Goal: Task Accomplishment & Management: Manage account settings

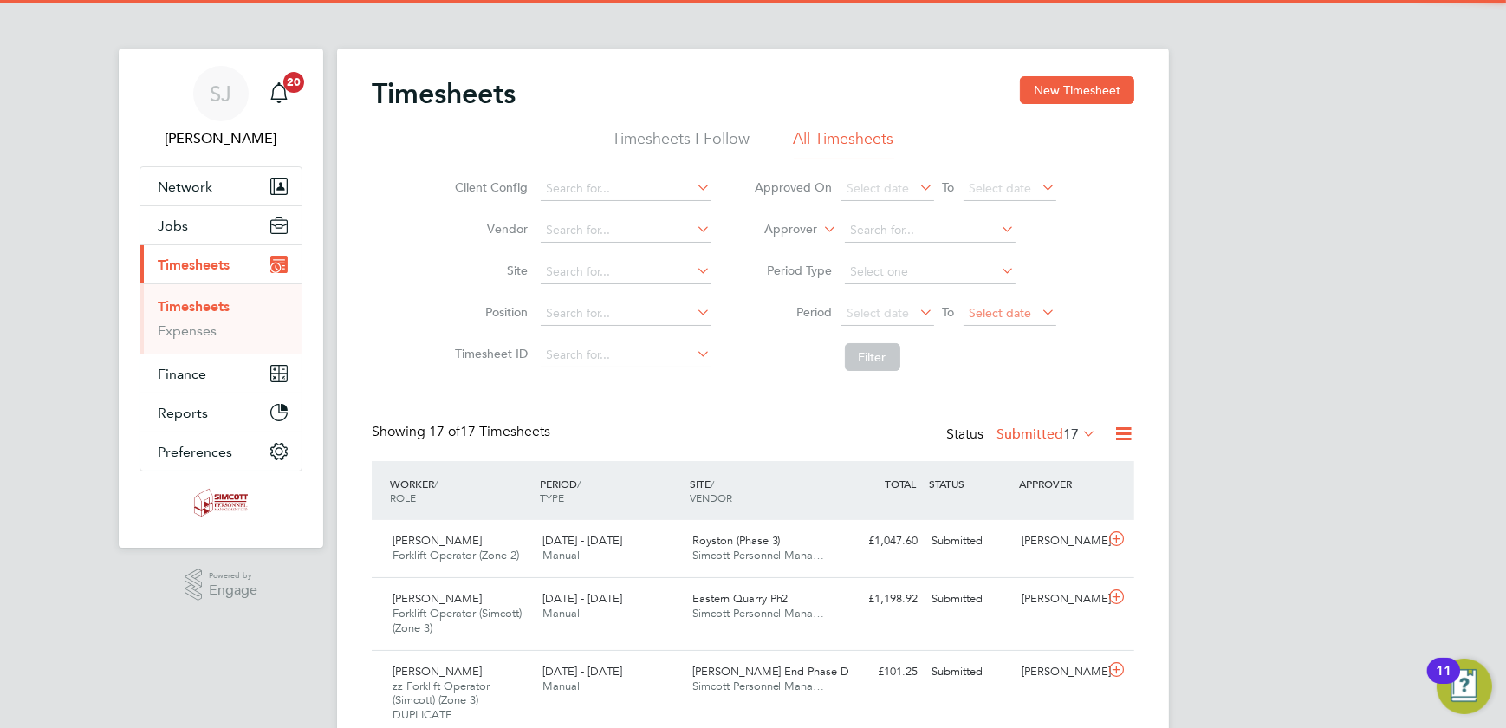
click at [1008, 308] on span "Select date" at bounding box center [1001, 313] width 62 height 16
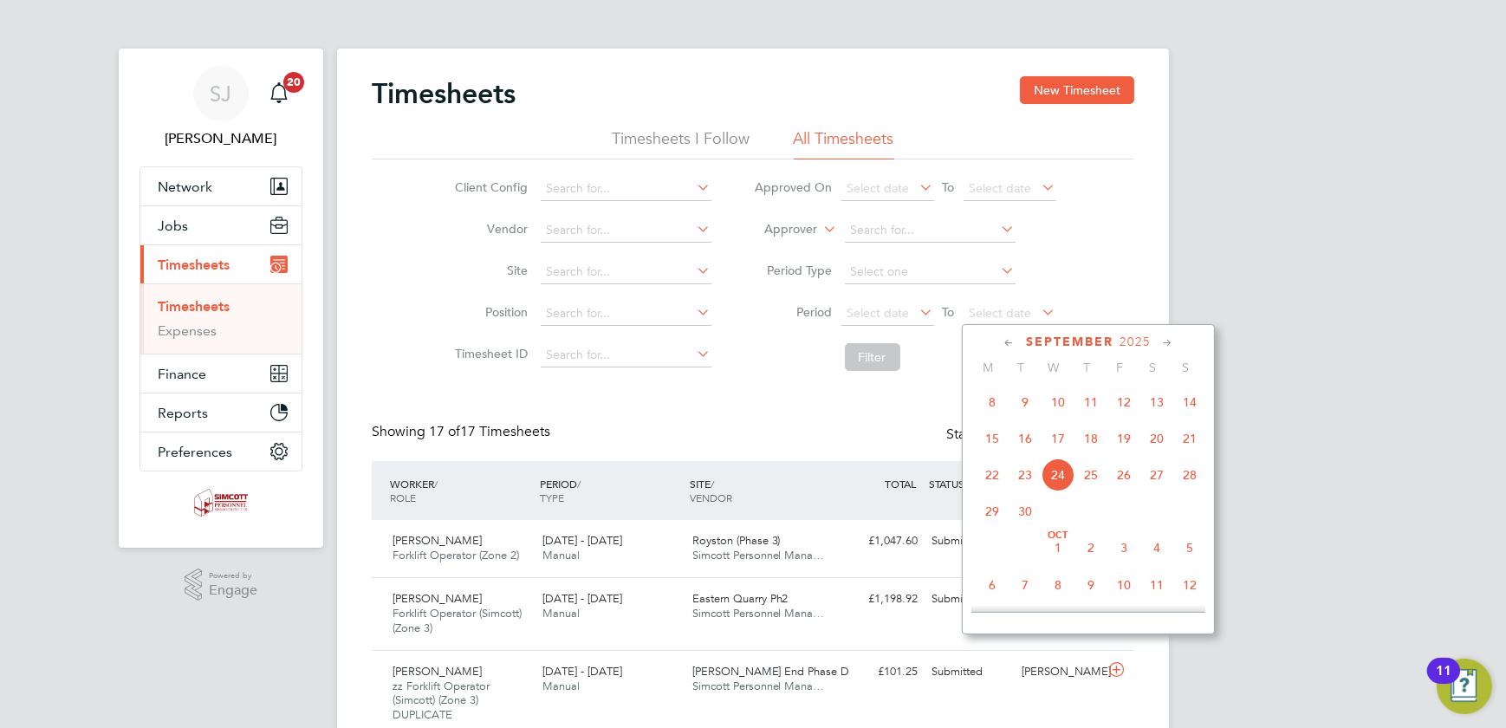
click at [1183, 443] on span "21" at bounding box center [1190, 438] width 33 height 33
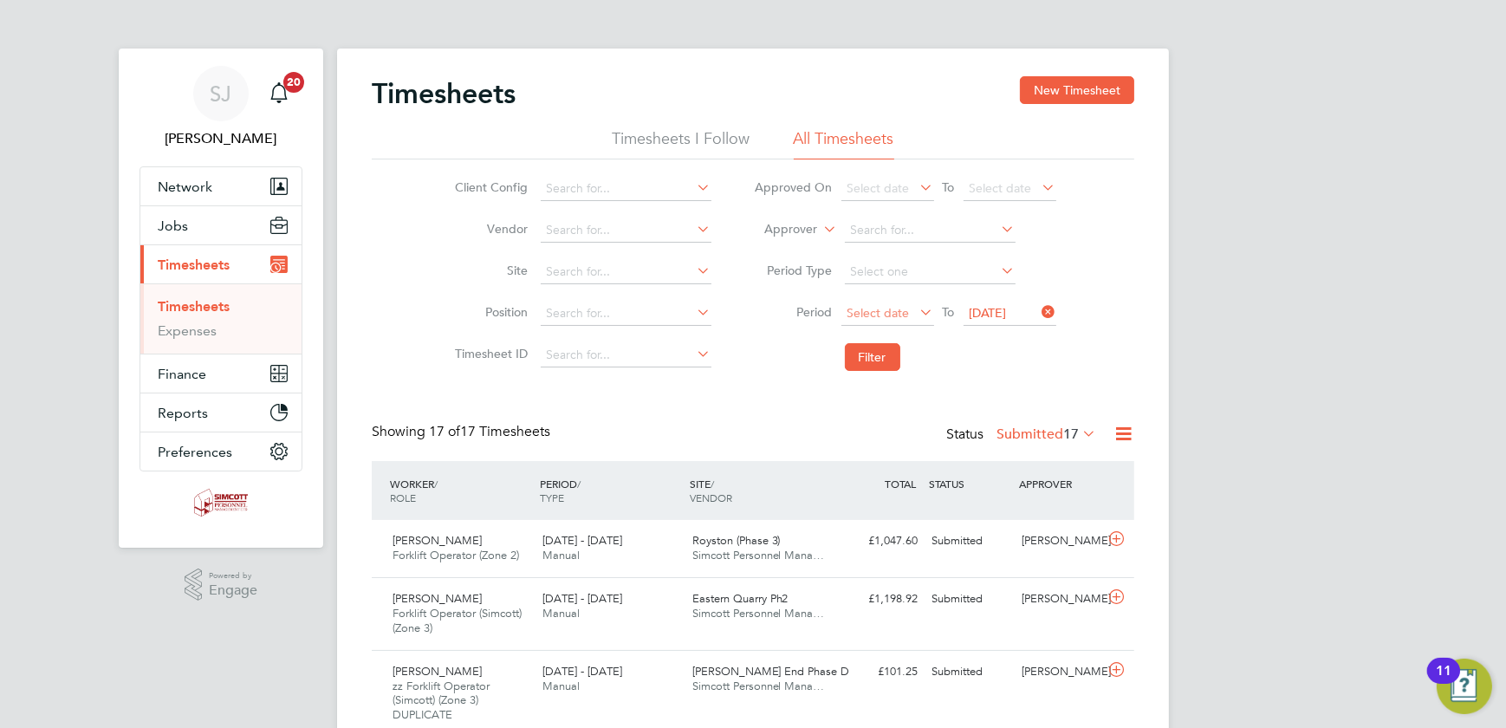
click at [890, 312] on span "Select date" at bounding box center [879, 313] width 62 height 16
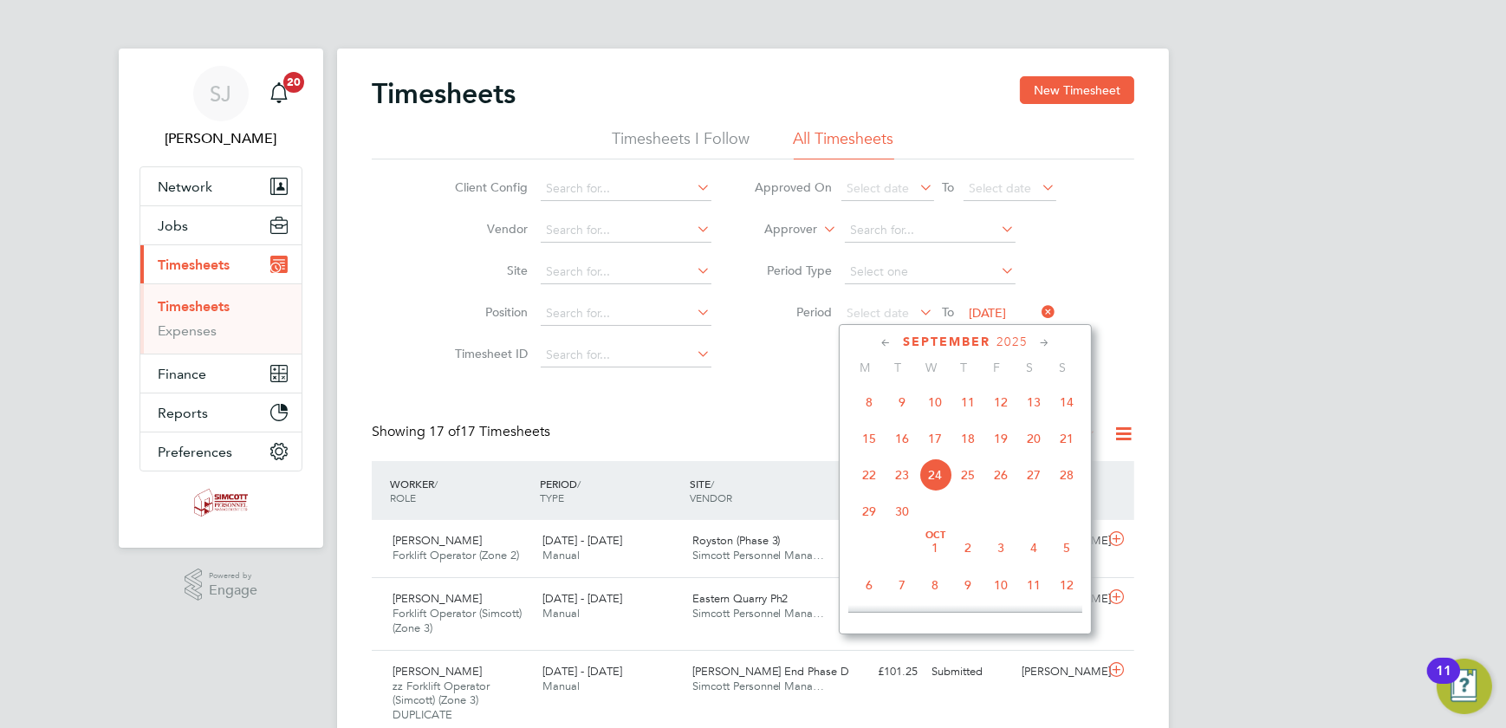
click at [873, 439] on span "15" at bounding box center [869, 438] width 33 height 33
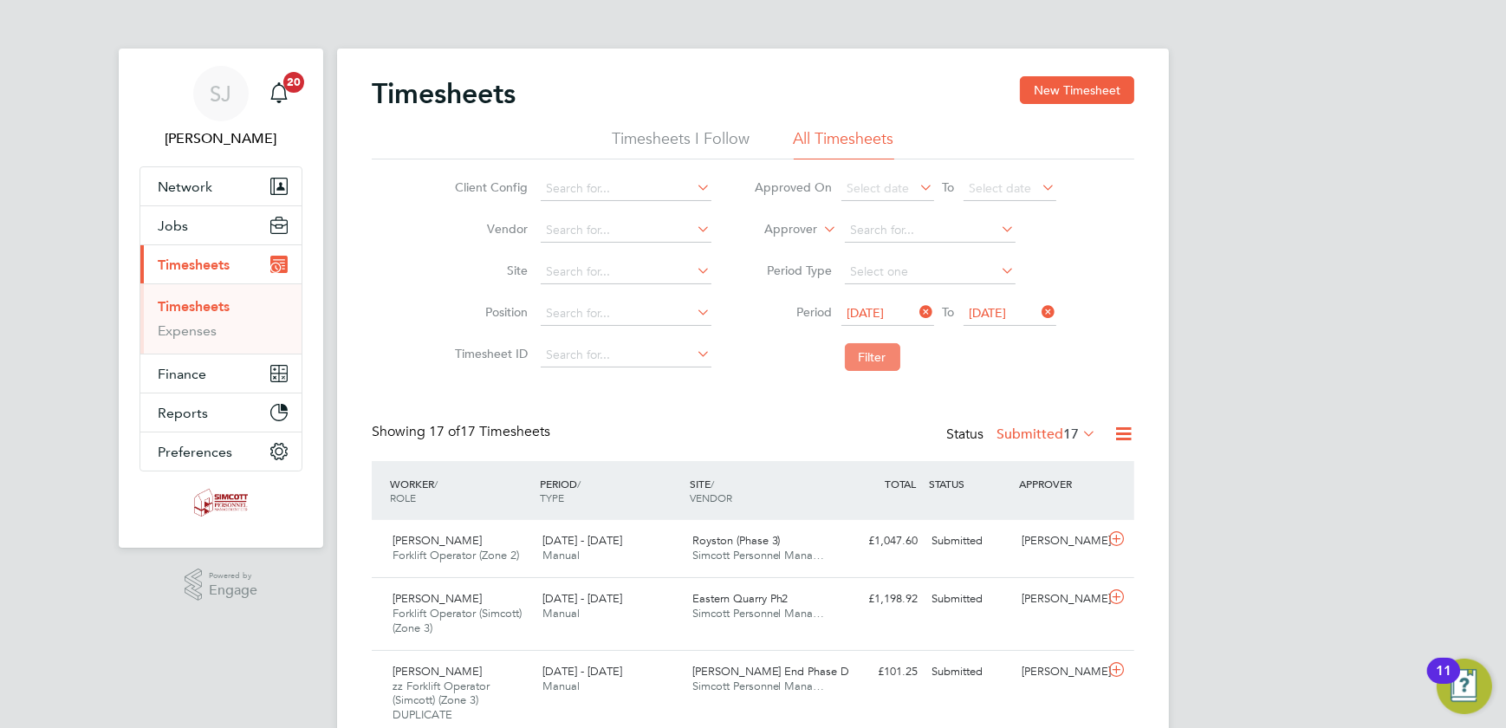
click at [880, 368] on button "Filter" at bounding box center [872, 357] width 55 height 28
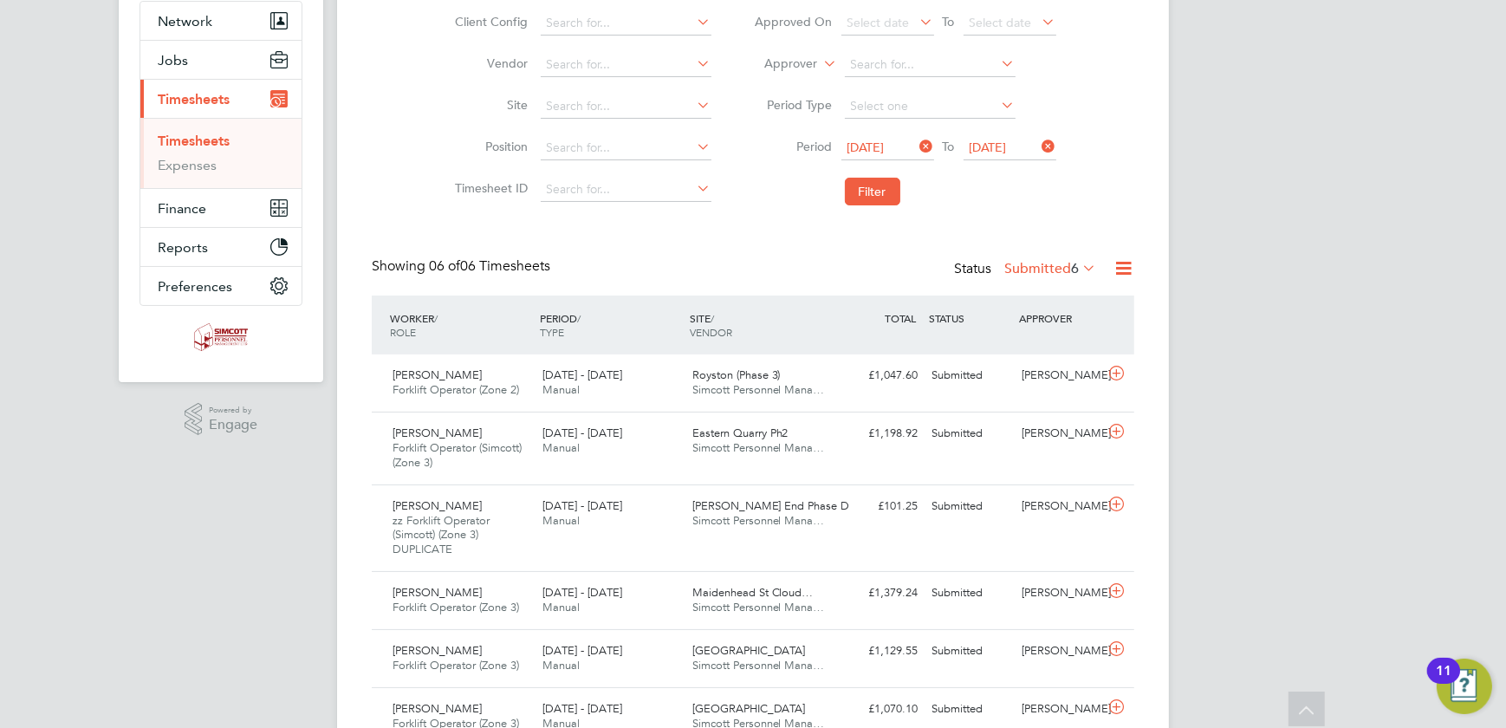
click at [1051, 265] on label "Submitted 6" at bounding box center [1051, 268] width 92 height 17
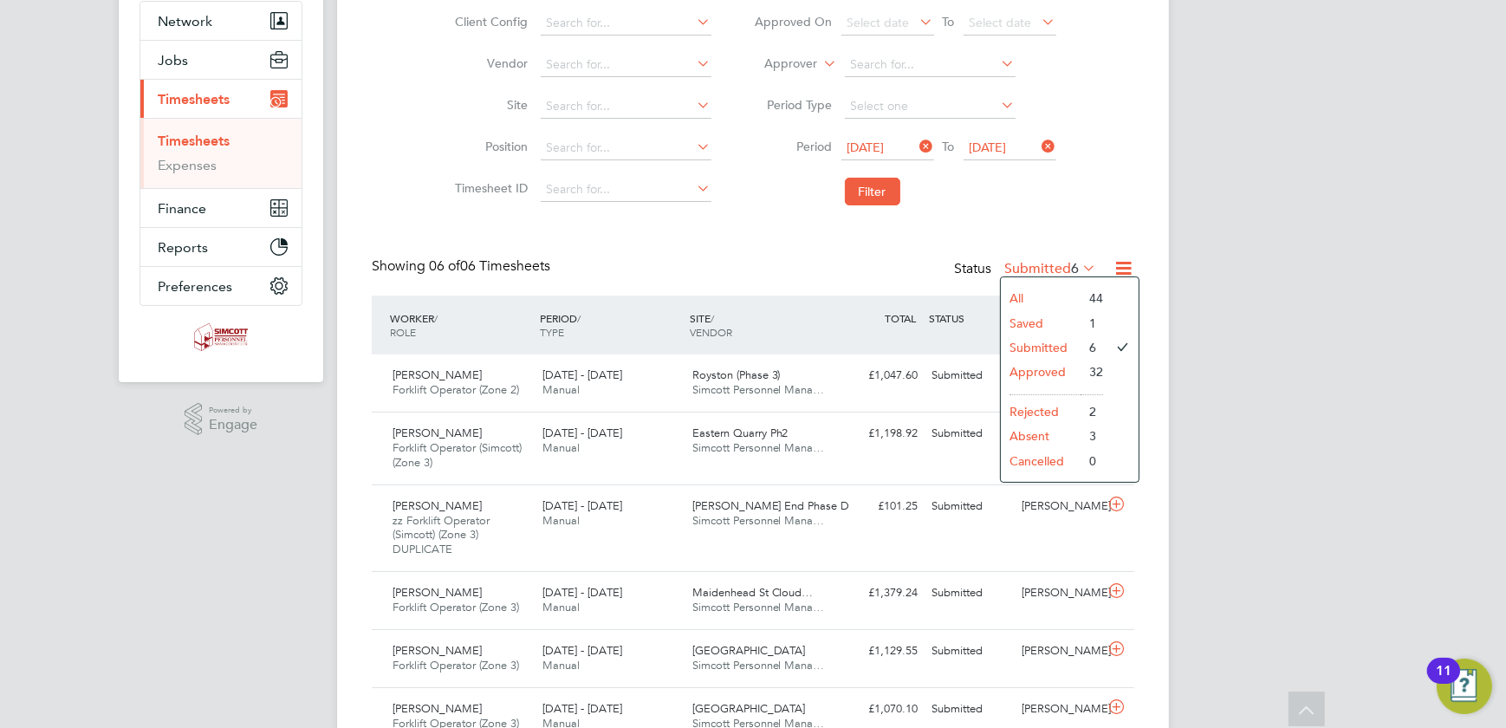
click at [1018, 286] on li "All" at bounding box center [1041, 298] width 80 height 24
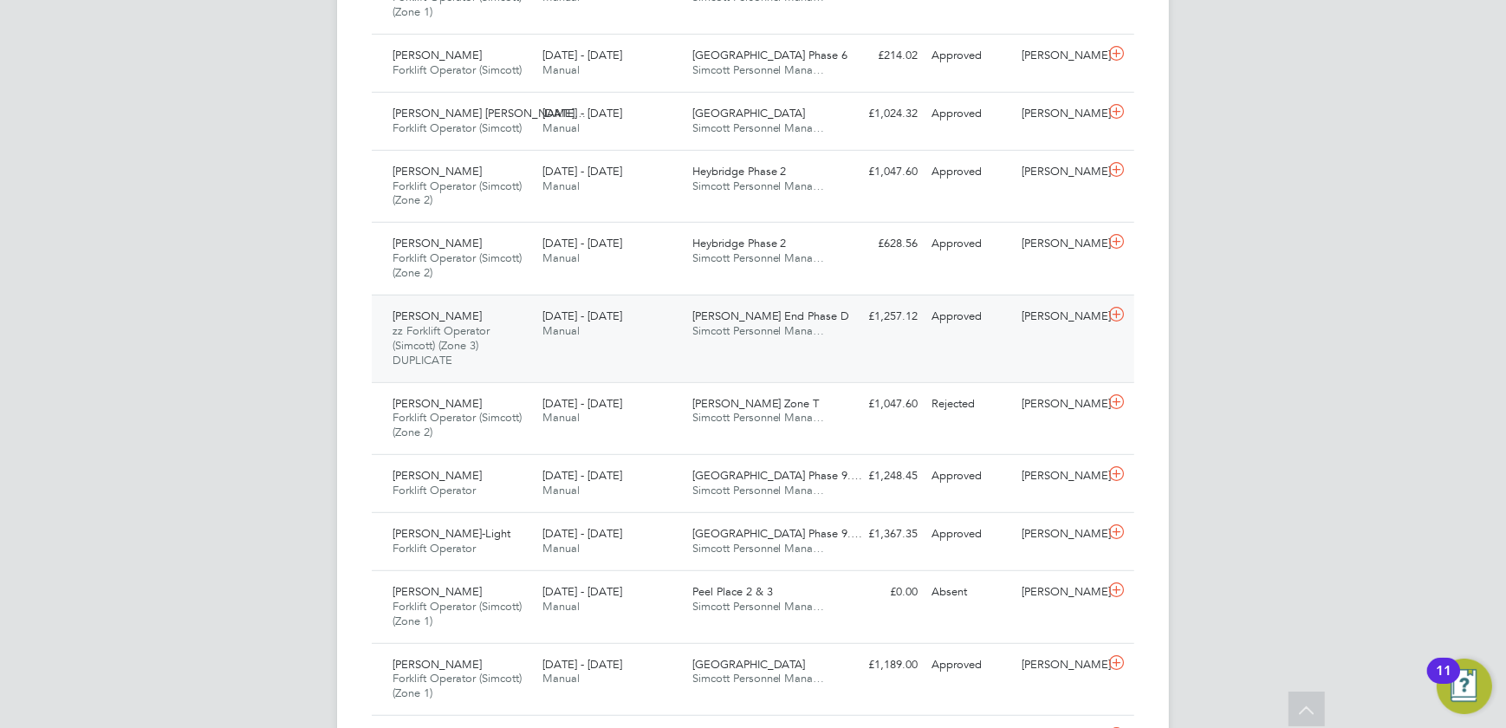
click at [736, 346] on div "Brian Mccarthy zz Forklift Operator (Simcott) (Zone 3) DUPLICATE 15 - 21 Sep 20…" at bounding box center [753, 339] width 763 height 88
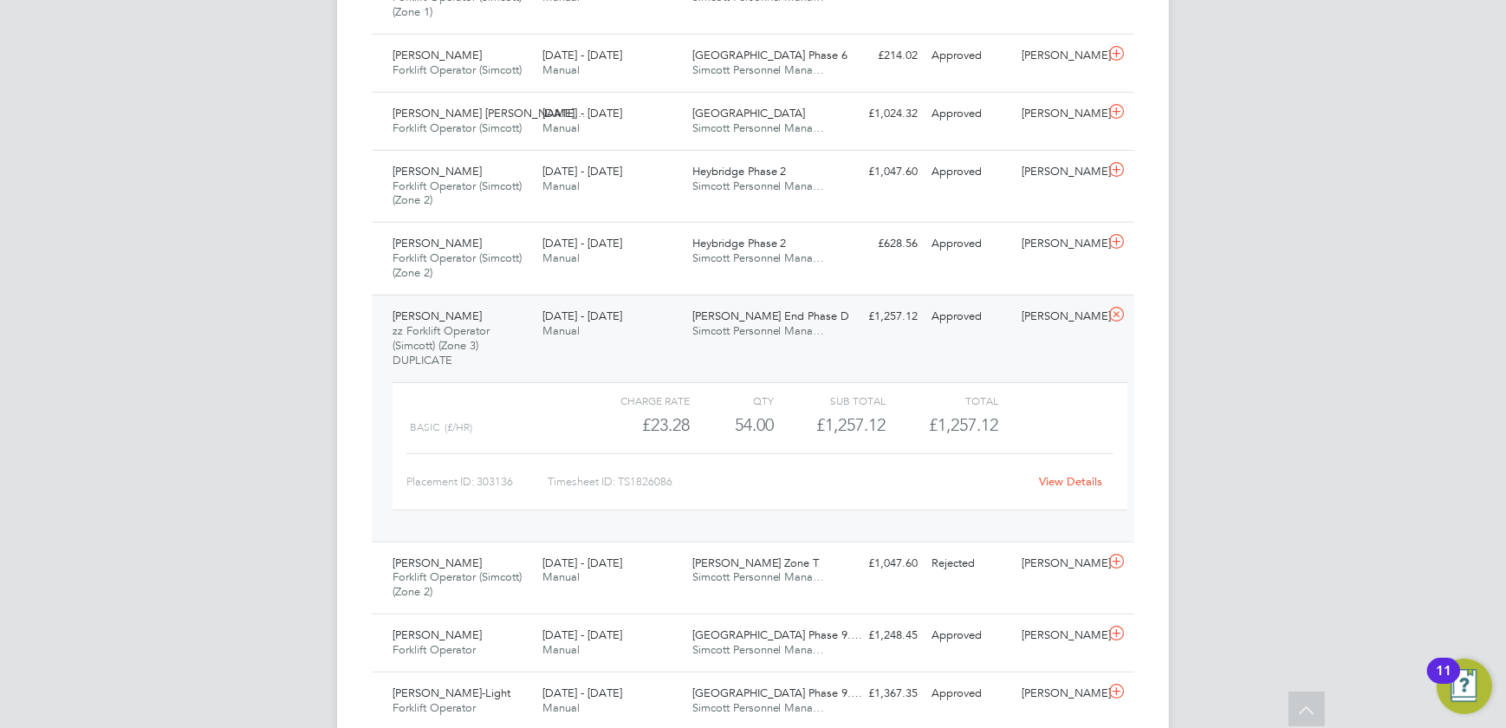
click at [1051, 474] on link "View Details" at bounding box center [1071, 481] width 63 height 15
click at [1072, 355] on div "Brian Mccarthy zz Forklift Operator (Simcott) (Zone 3) DUPLICATE 15 - 21 Sep 20…" at bounding box center [753, 418] width 763 height 247
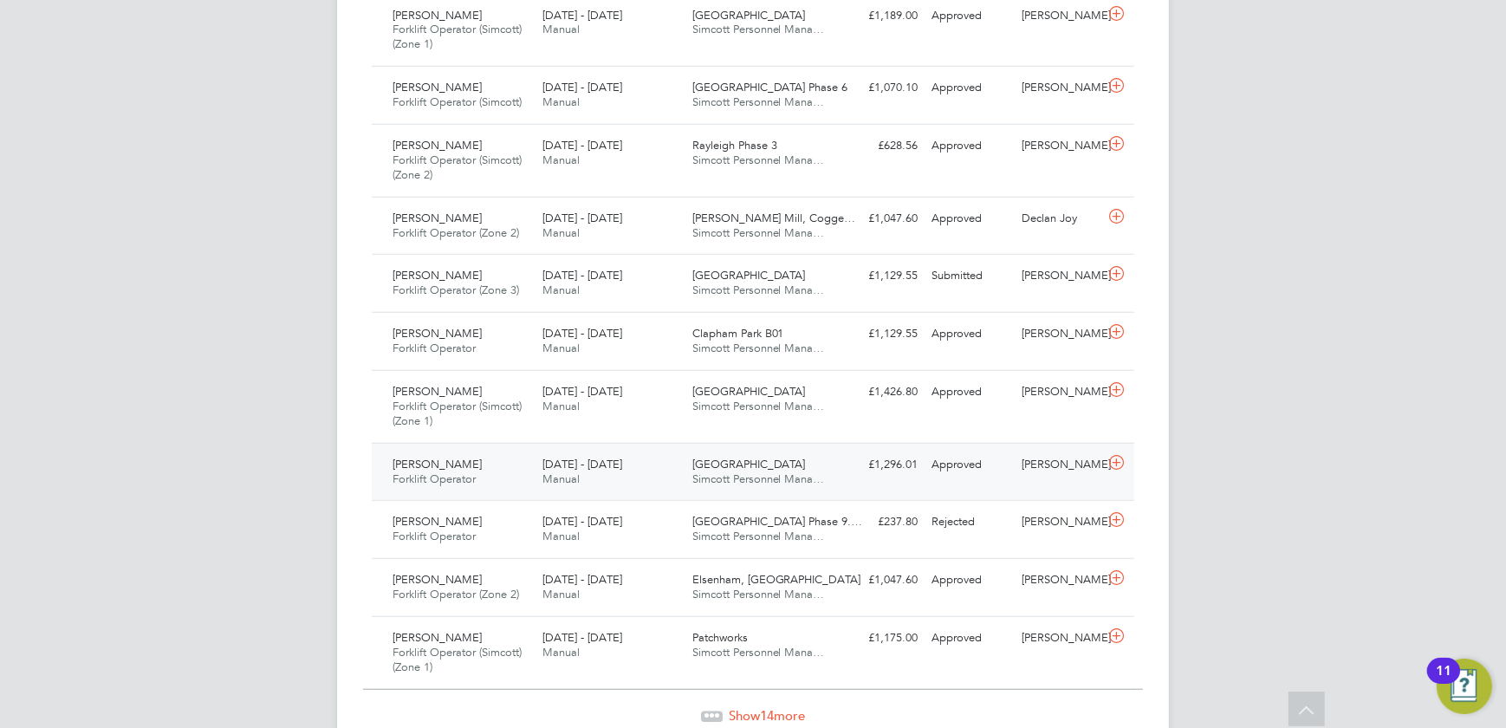
scroll to position [1902, 0]
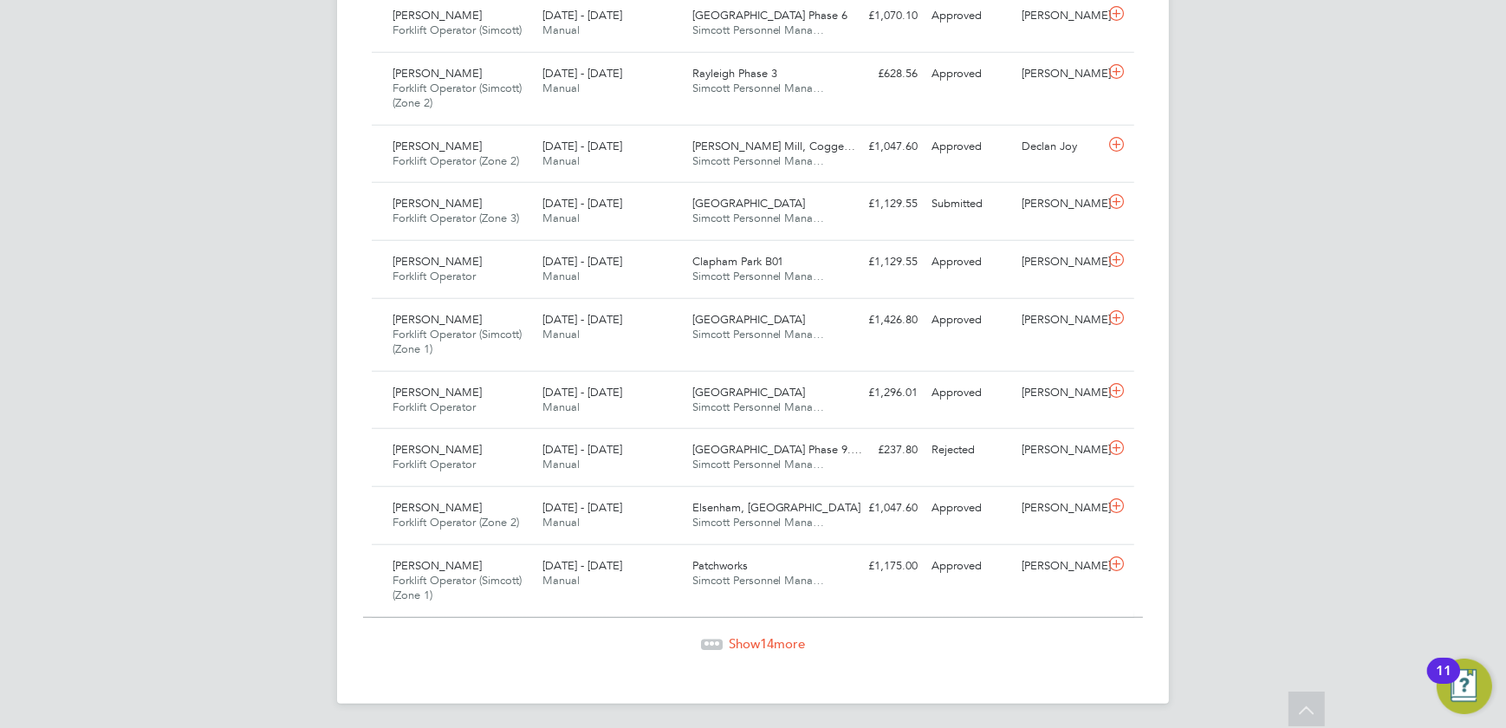
click at [765, 641] on span "14" at bounding box center [767, 643] width 14 height 16
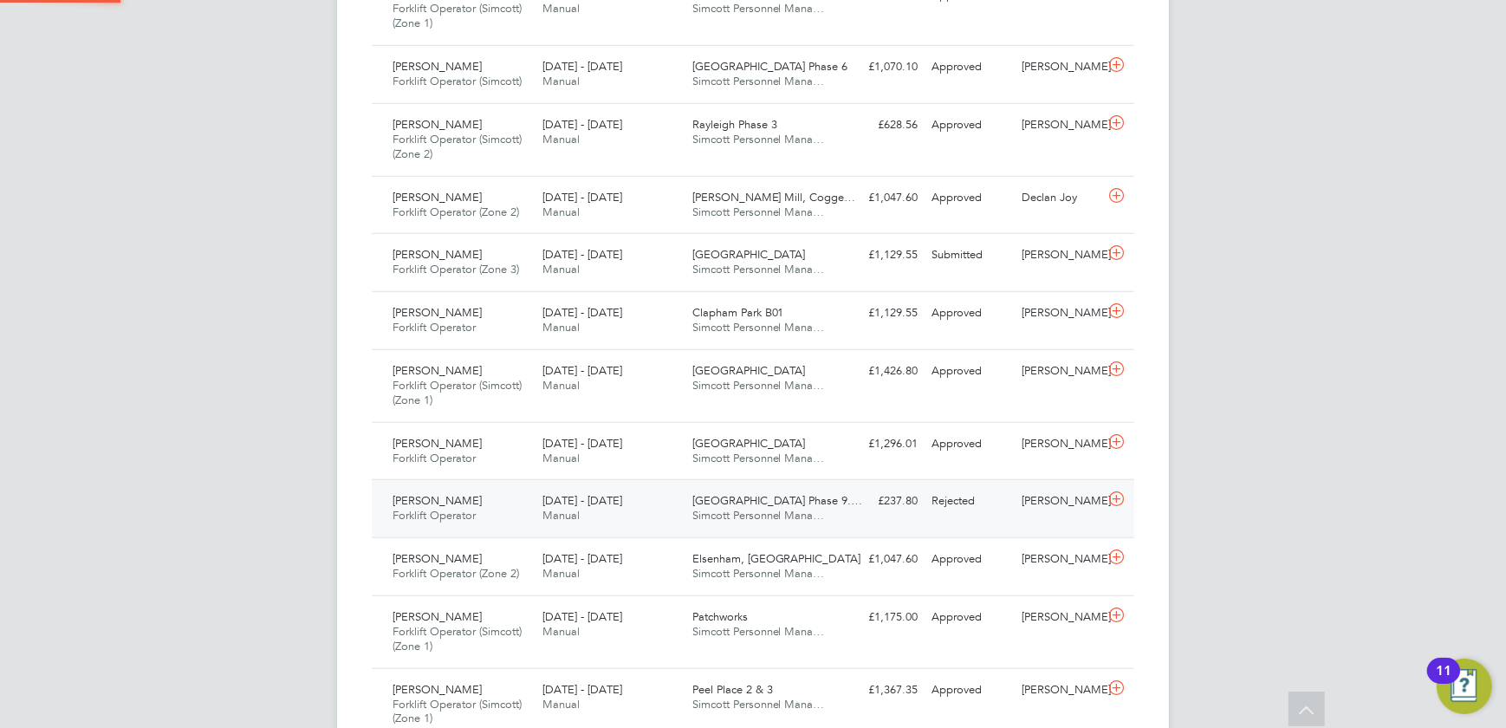
scroll to position [9, 9]
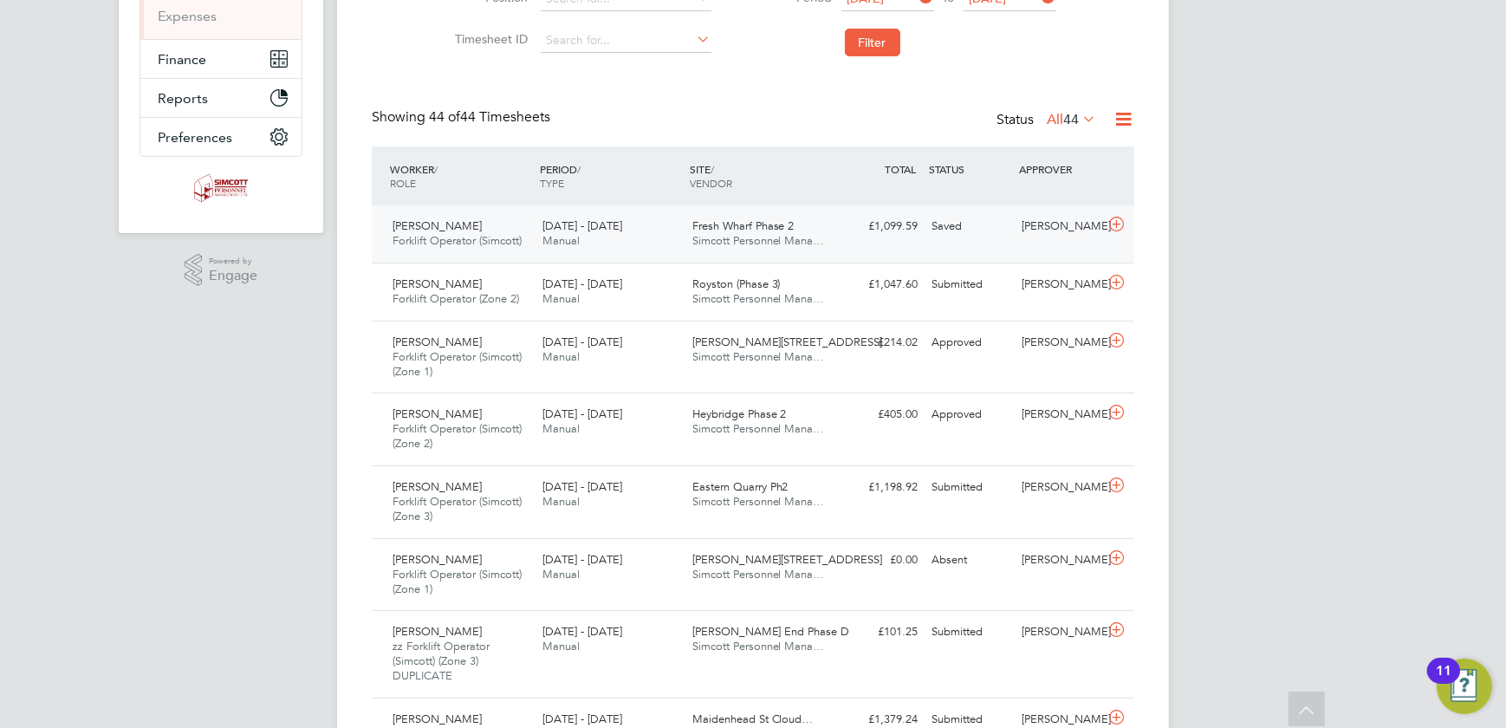
click at [758, 238] on span "Simcott Personnel Mana…" at bounding box center [758, 240] width 133 height 15
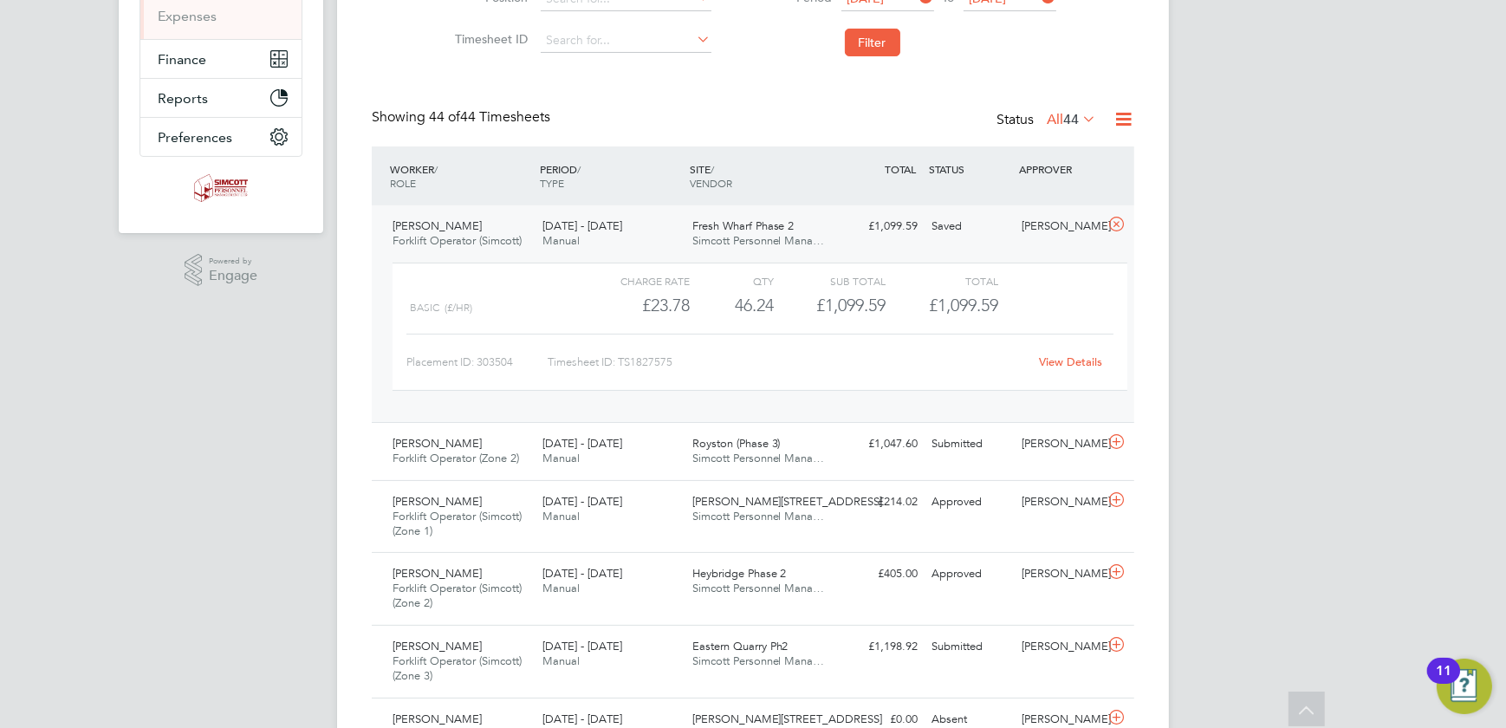
click at [1070, 356] on link "View Details" at bounding box center [1071, 361] width 63 height 15
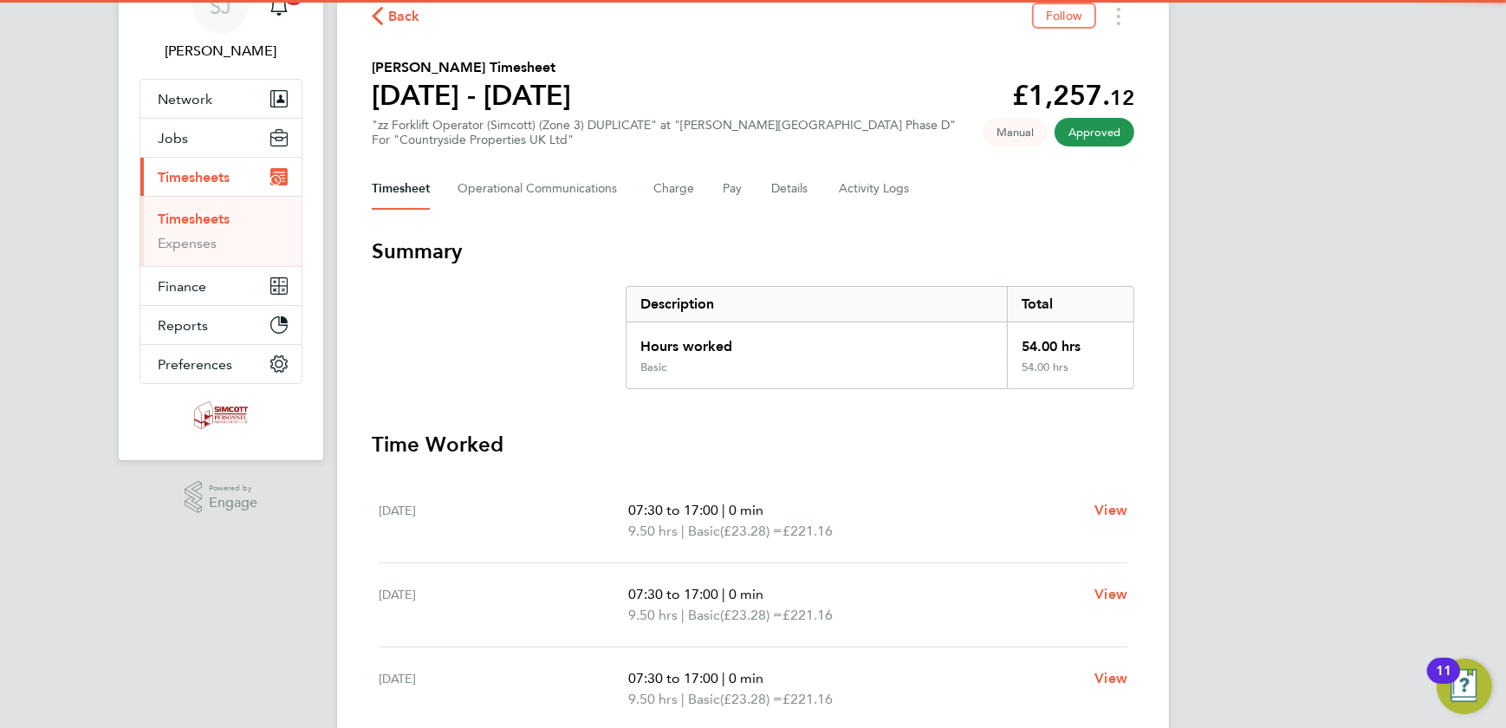
scroll to position [236, 0]
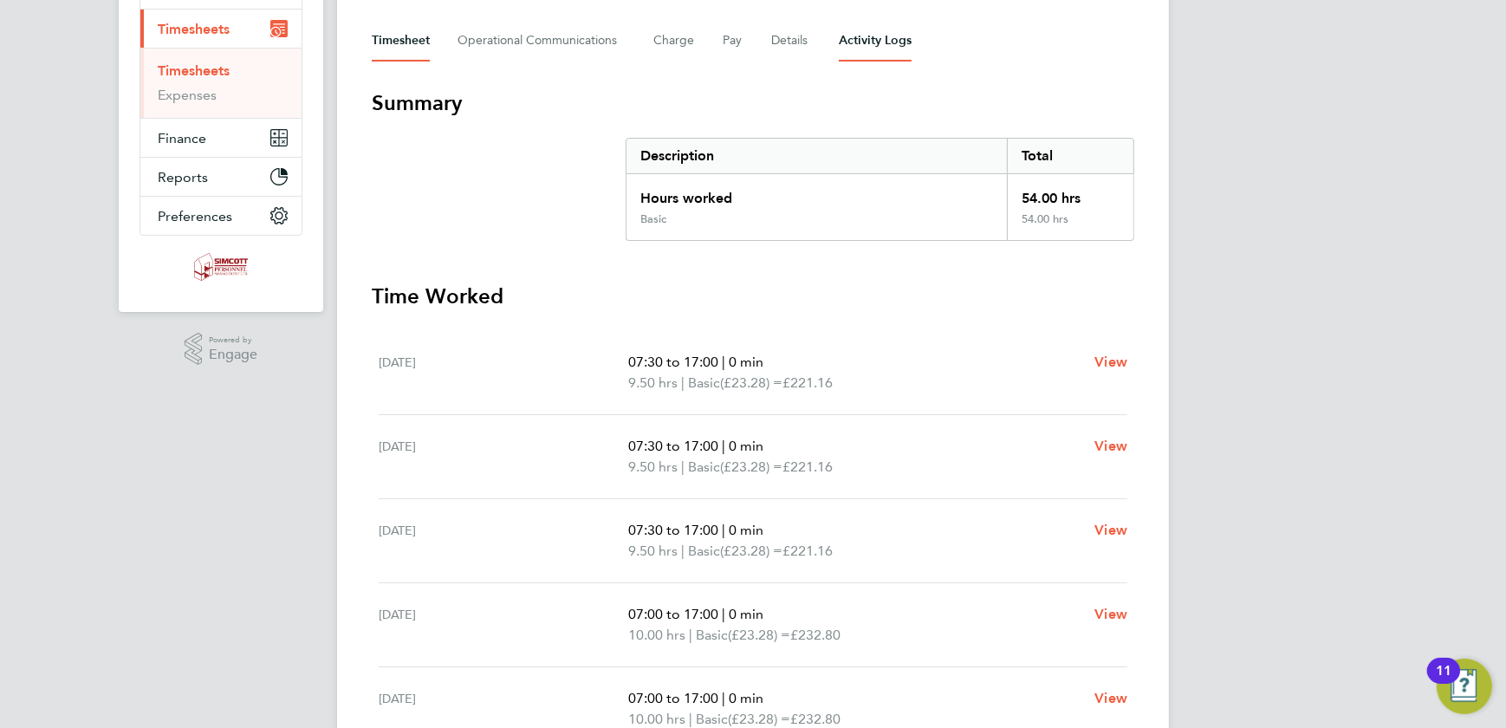
click at [876, 33] on Logs-tab "Activity Logs" at bounding box center [875, 41] width 73 height 42
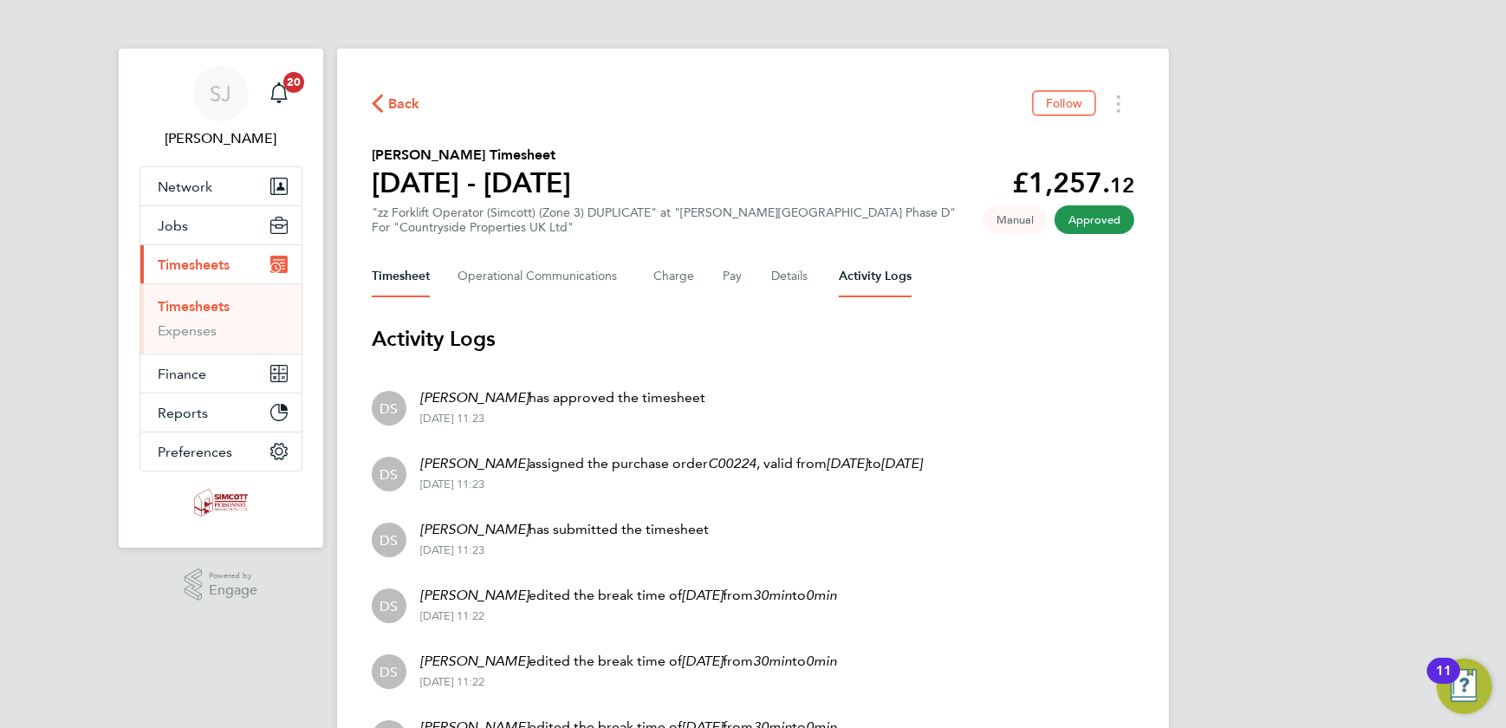
click at [401, 278] on button "Timesheet" at bounding box center [401, 277] width 58 height 42
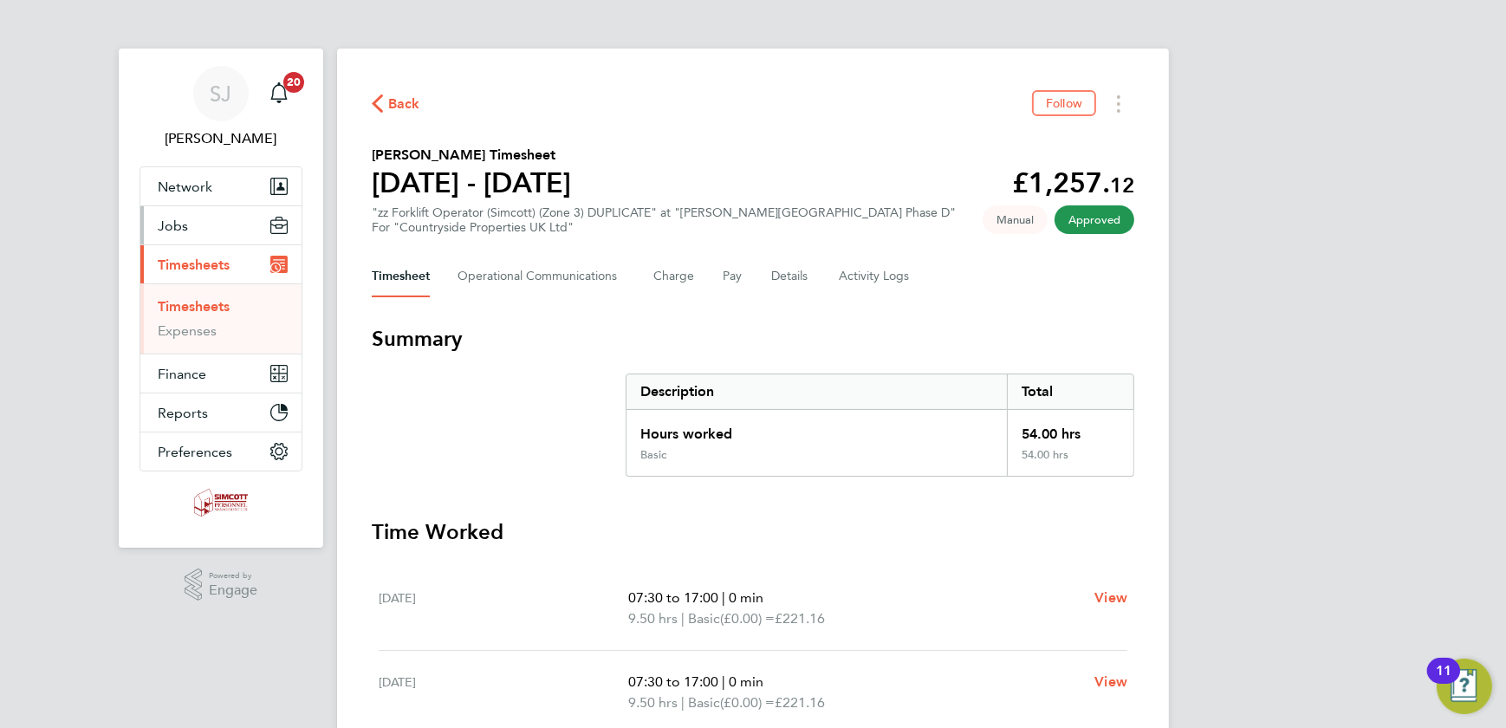
click at [190, 225] on button "Jobs" at bounding box center [220, 225] width 161 height 38
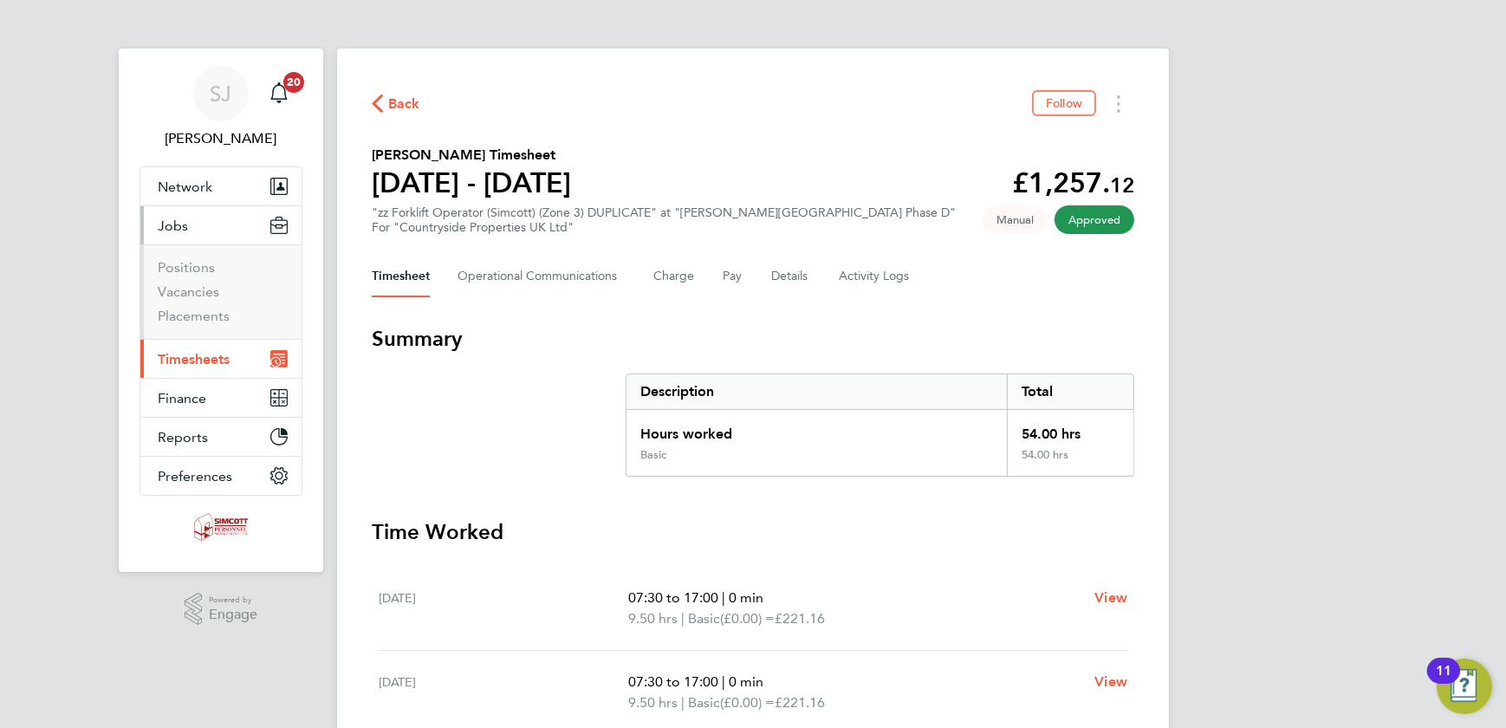
click at [195, 361] on span "Timesheets" at bounding box center [194, 359] width 72 height 16
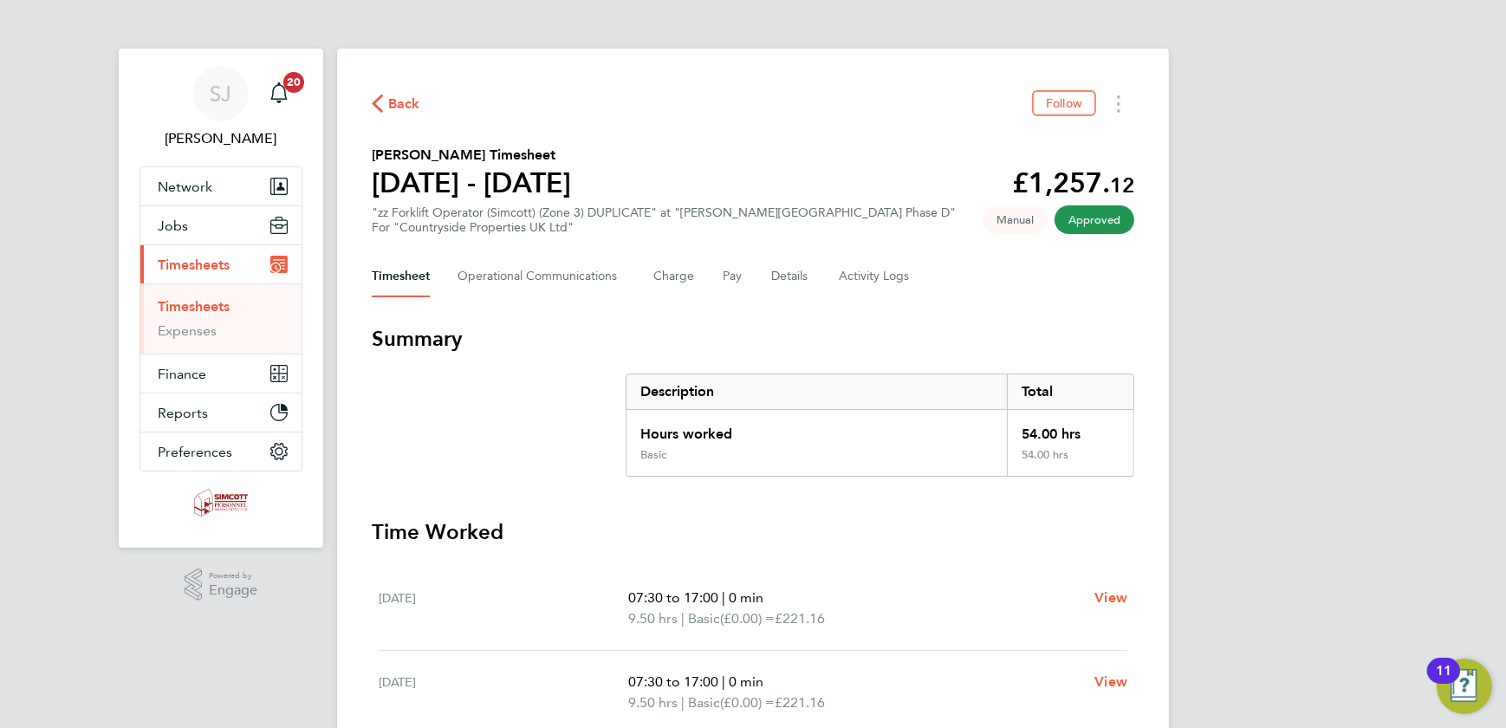
click at [191, 303] on link "Timesheets" at bounding box center [194, 306] width 72 height 16
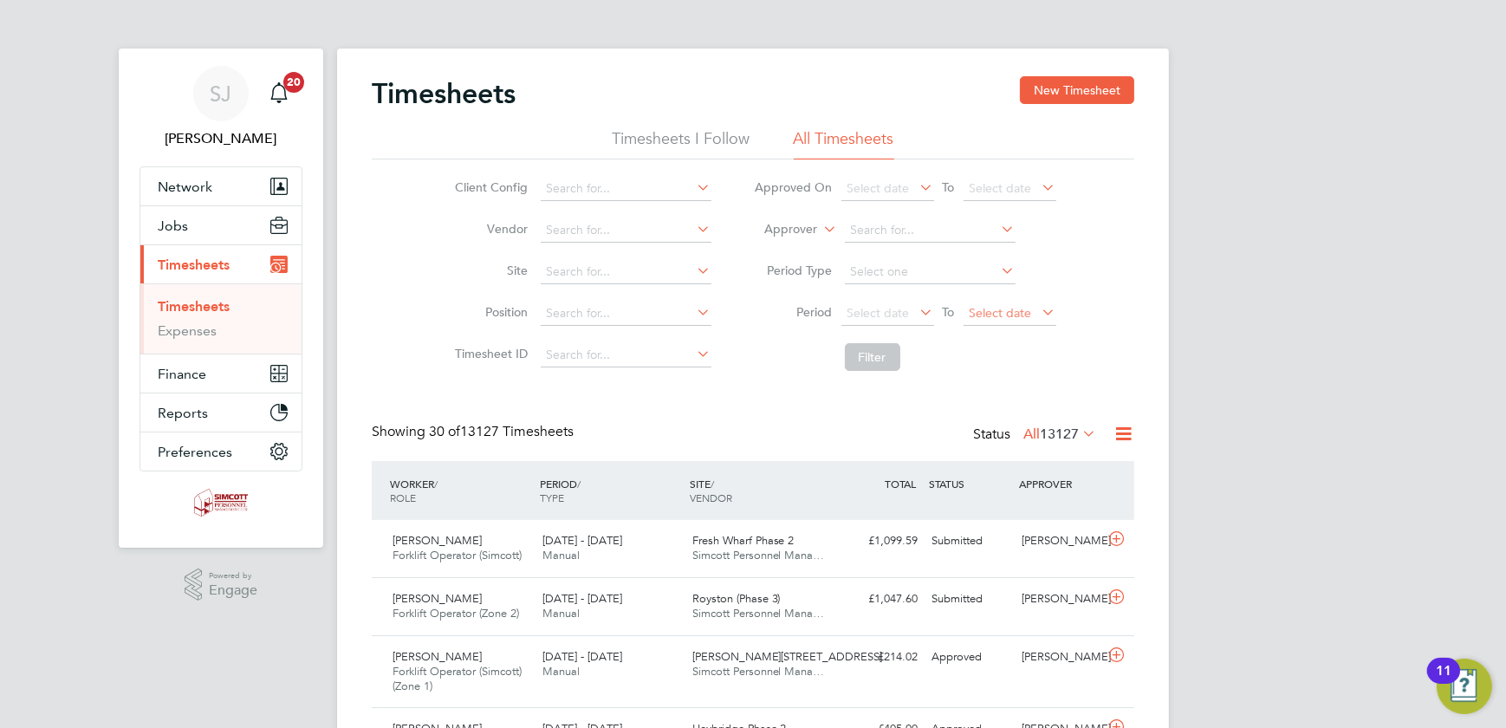
click at [1014, 317] on span "Select date" at bounding box center [1001, 313] width 62 height 16
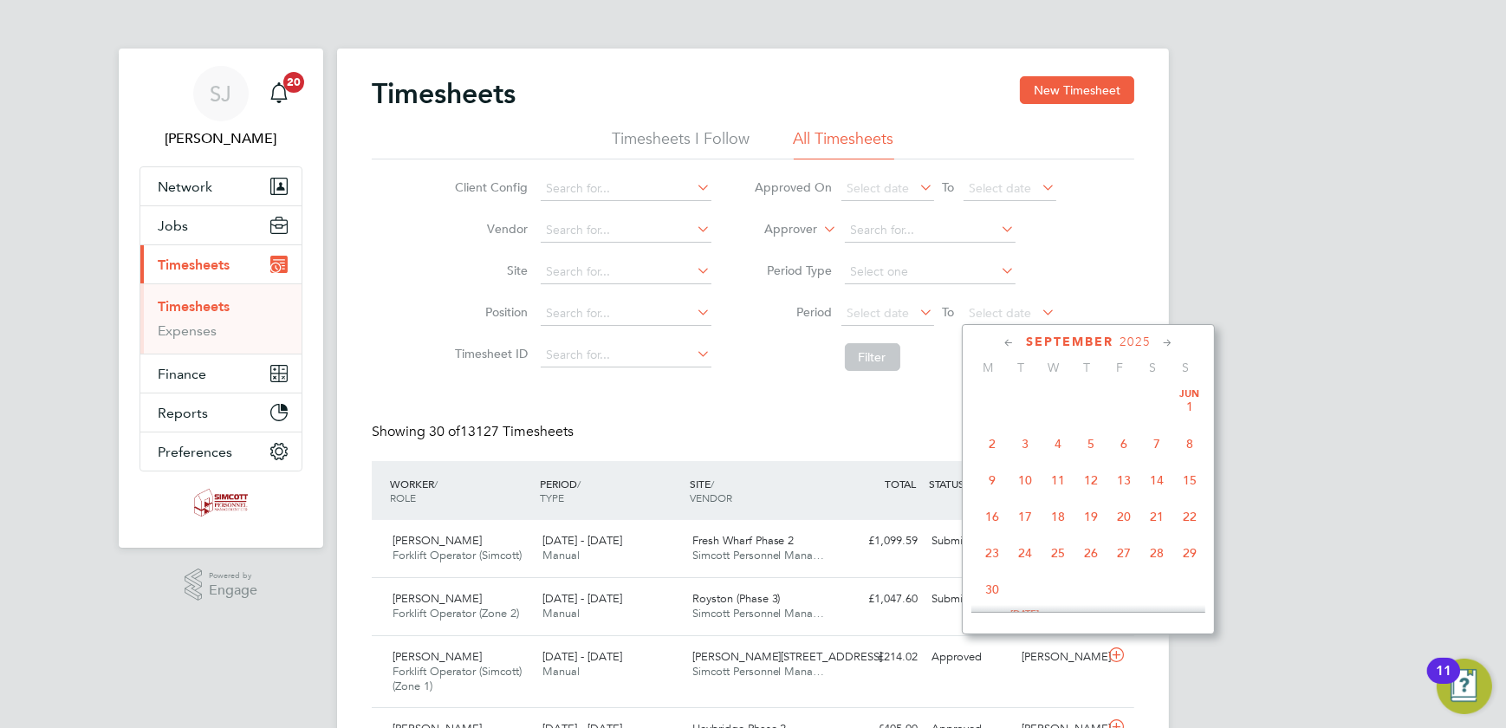
scroll to position [627, 0]
drag, startPoint x: 1202, startPoint y: 444, endPoint x: 1150, endPoint y: 441, distance: 52.1
click at [1200, 444] on span "21" at bounding box center [1190, 438] width 33 height 33
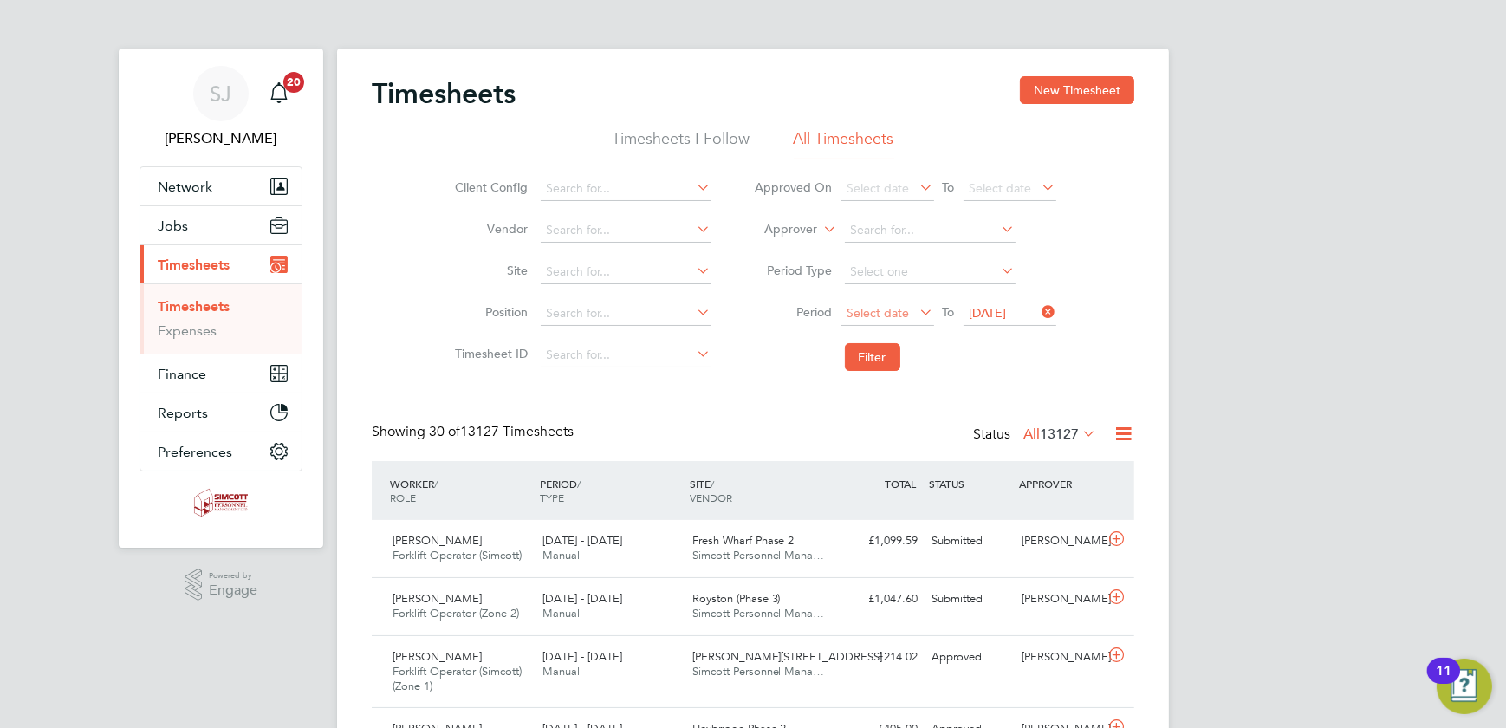
click at [881, 313] on span "Select date" at bounding box center [879, 313] width 62 height 16
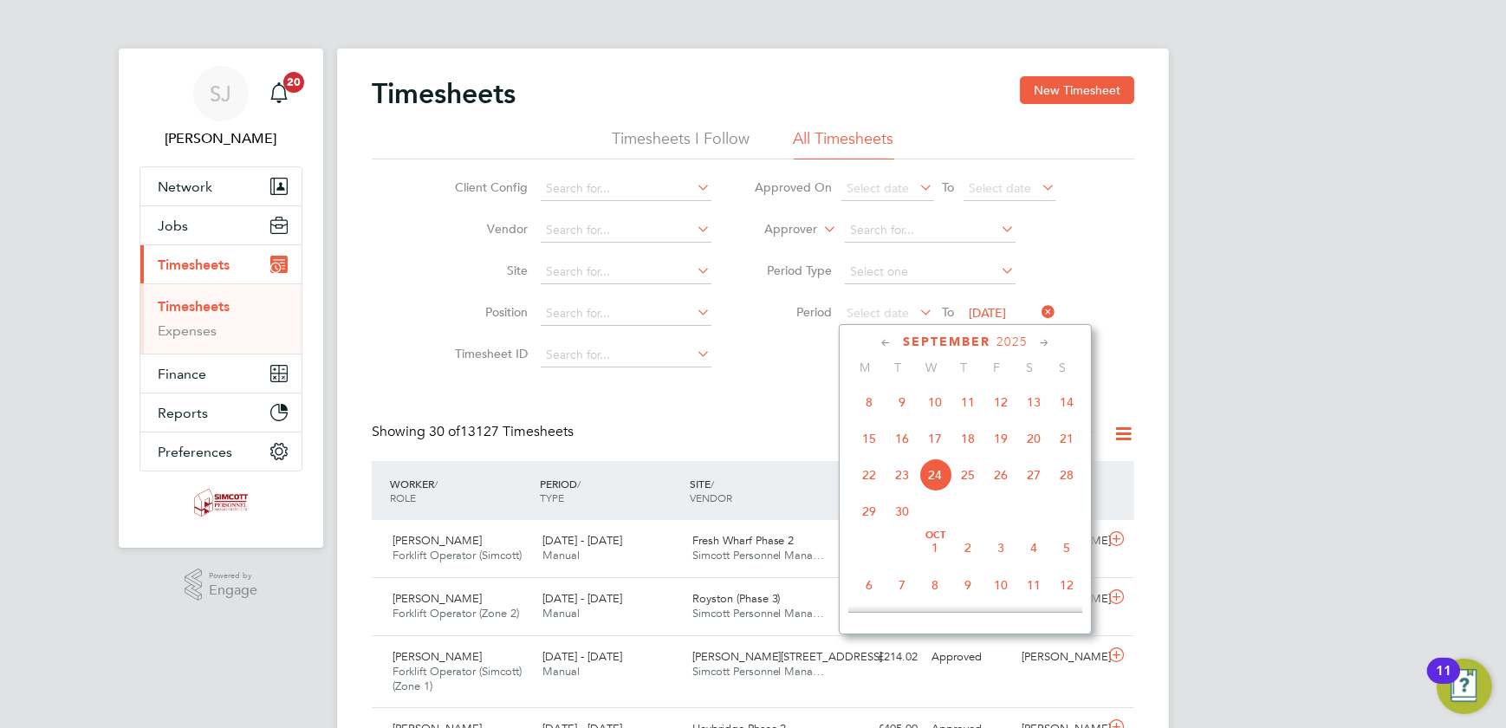
click at [865, 433] on span "15" at bounding box center [869, 438] width 33 height 33
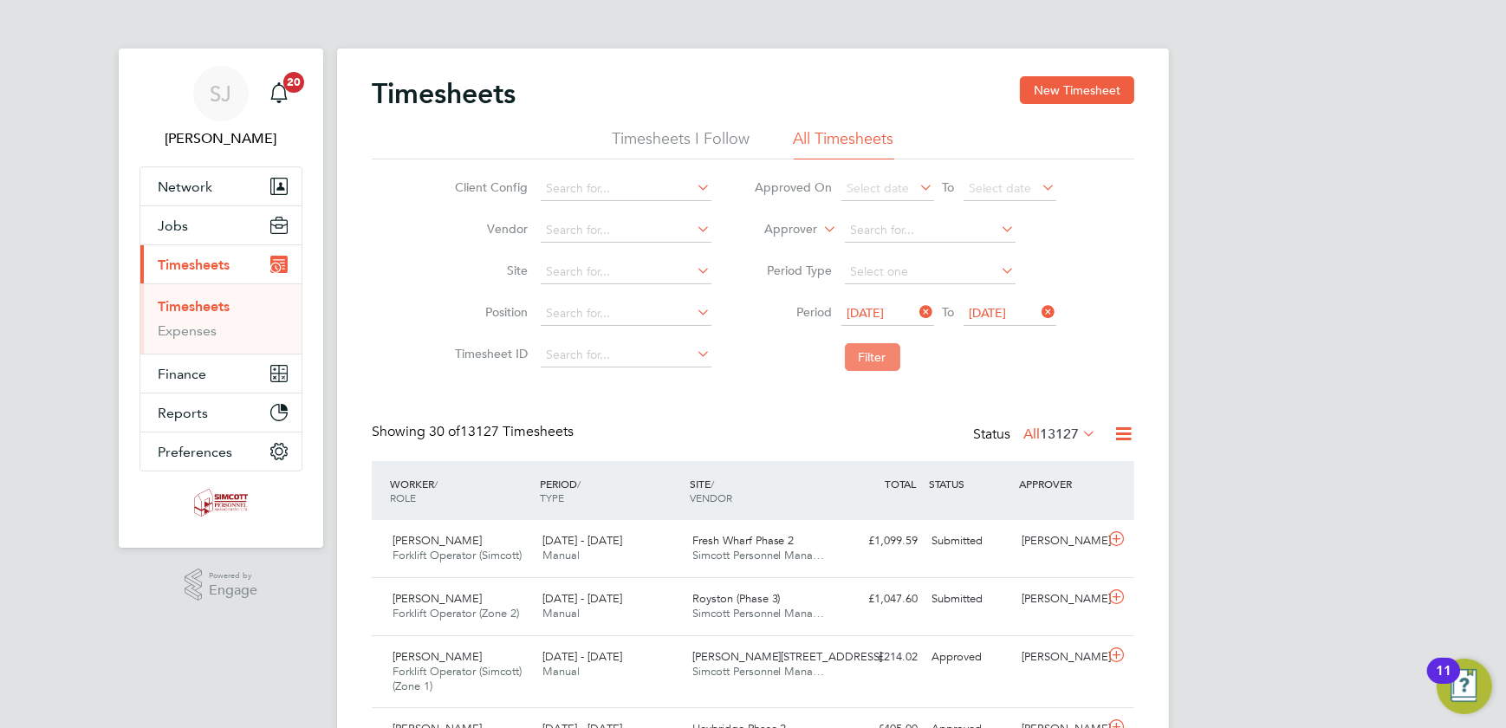
click at [882, 369] on button "Filter" at bounding box center [872, 357] width 55 height 28
click at [867, 361] on button "Filter" at bounding box center [872, 357] width 55 height 28
click at [621, 226] on input at bounding box center [626, 230] width 171 height 24
click at [609, 275] on input at bounding box center [626, 272] width 171 height 24
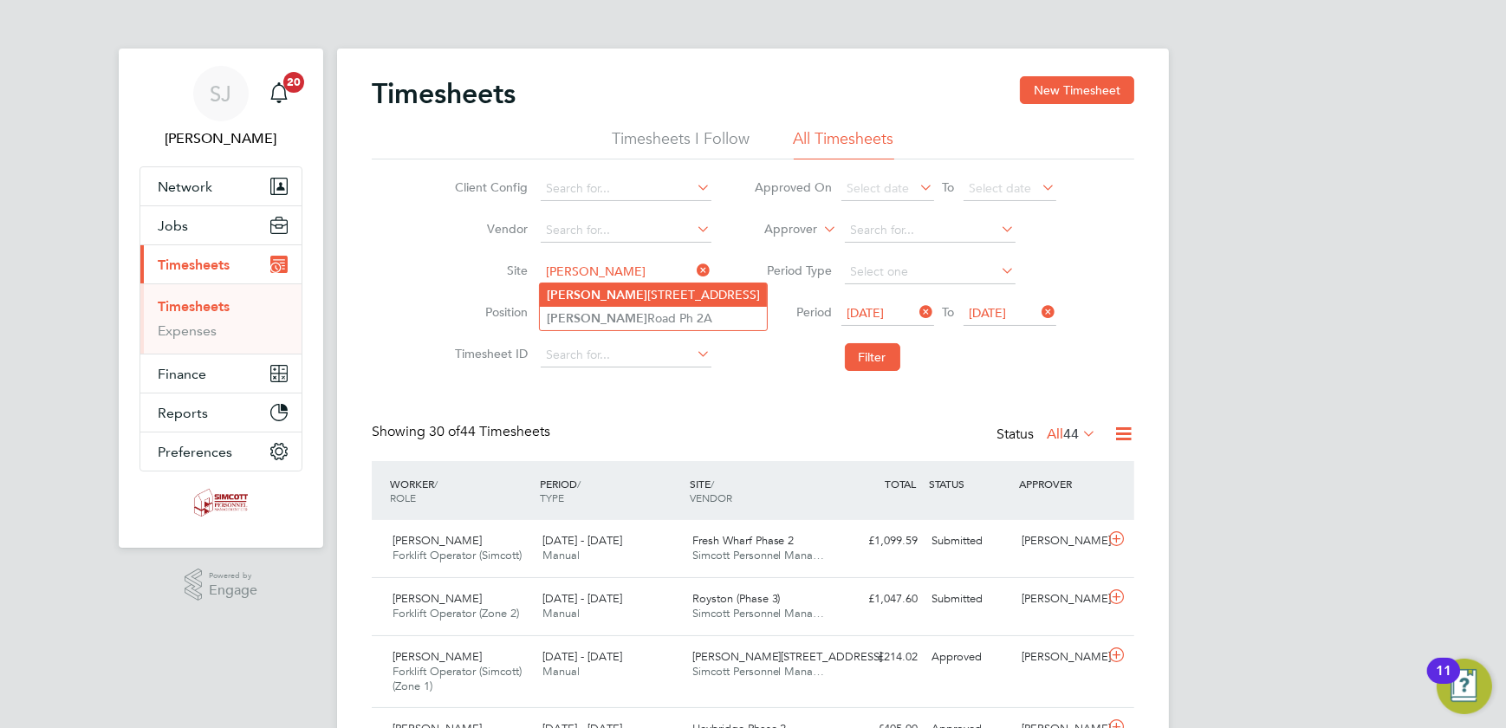
click at [611, 295] on li "[PERSON_NAME][STREET_ADDRESS]" at bounding box center [653, 294] width 227 height 23
type input "[PERSON_NAME][STREET_ADDRESS]"
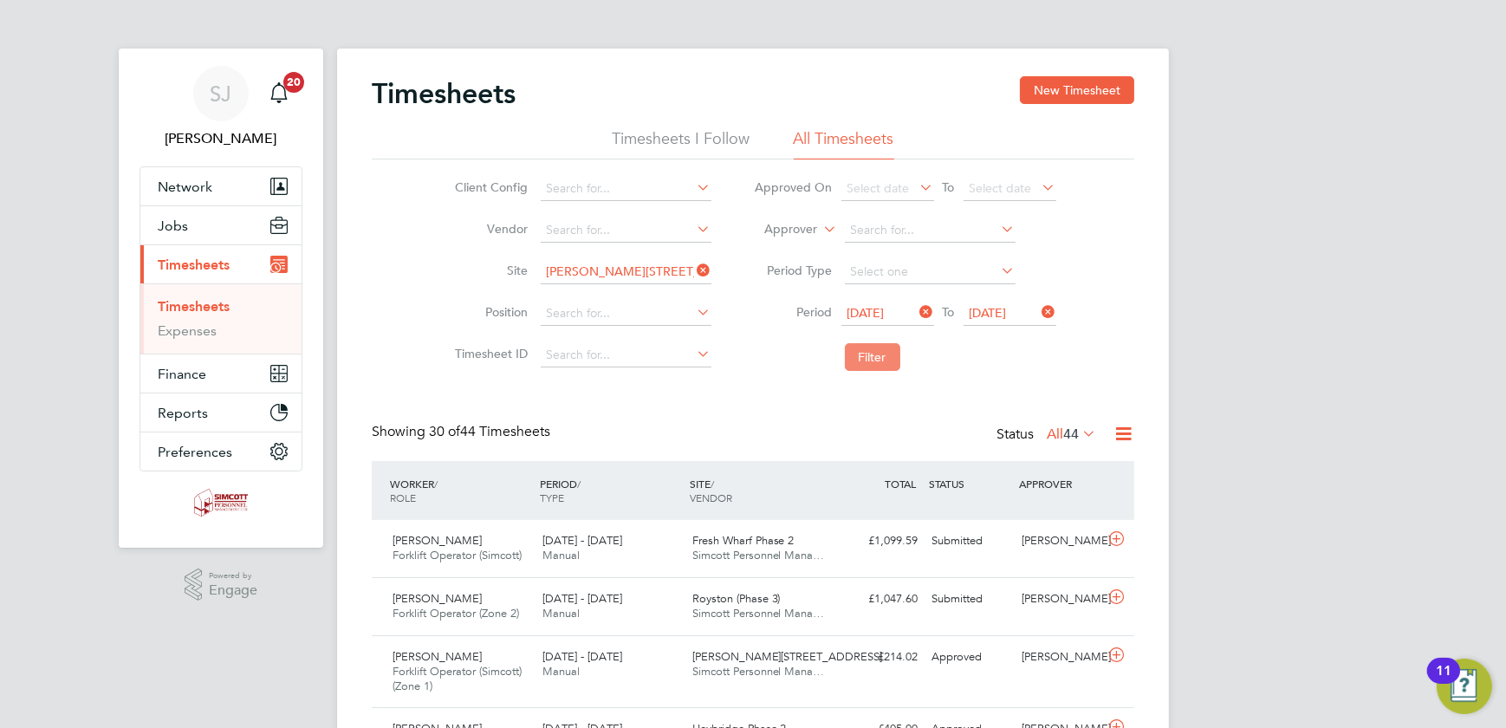
click at [864, 366] on button "Filter" at bounding box center [872, 357] width 55 height 28
